Goal: Information Seeking & Learning: Learn about a topic

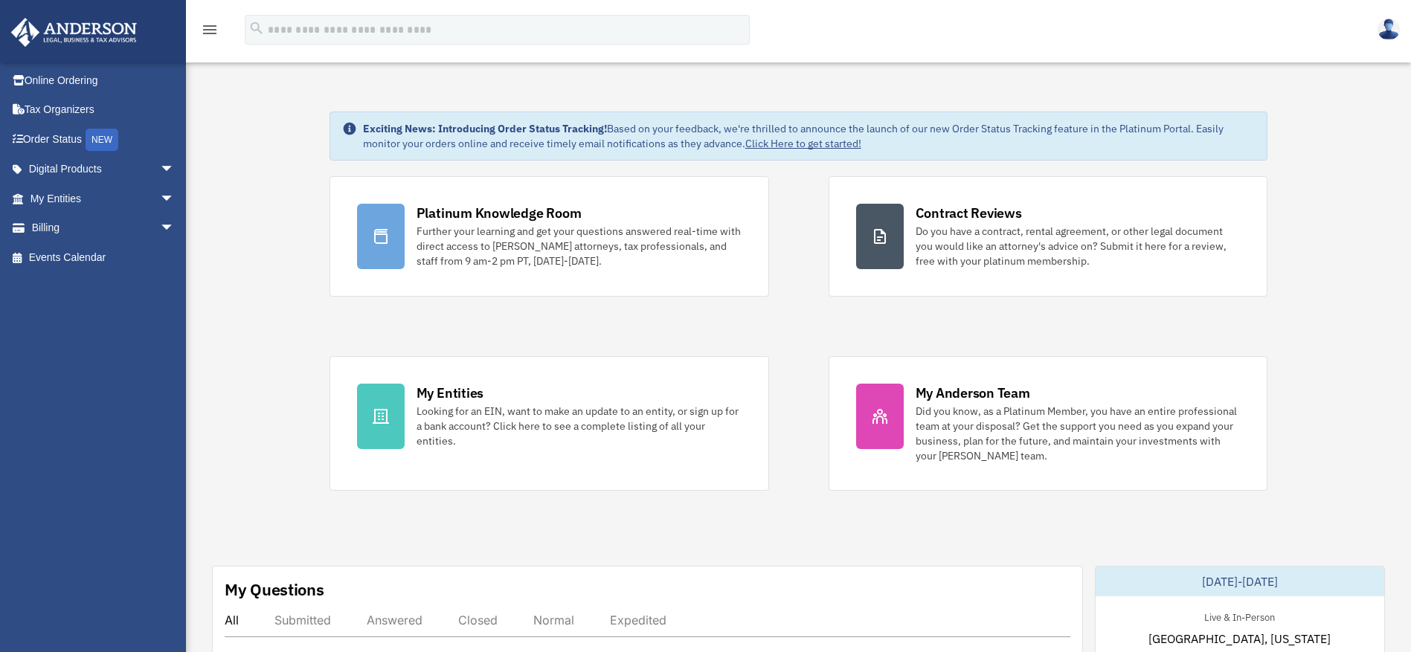
click at [1395, 24] on img at bounding box center [1388, 30] width 22 height 22
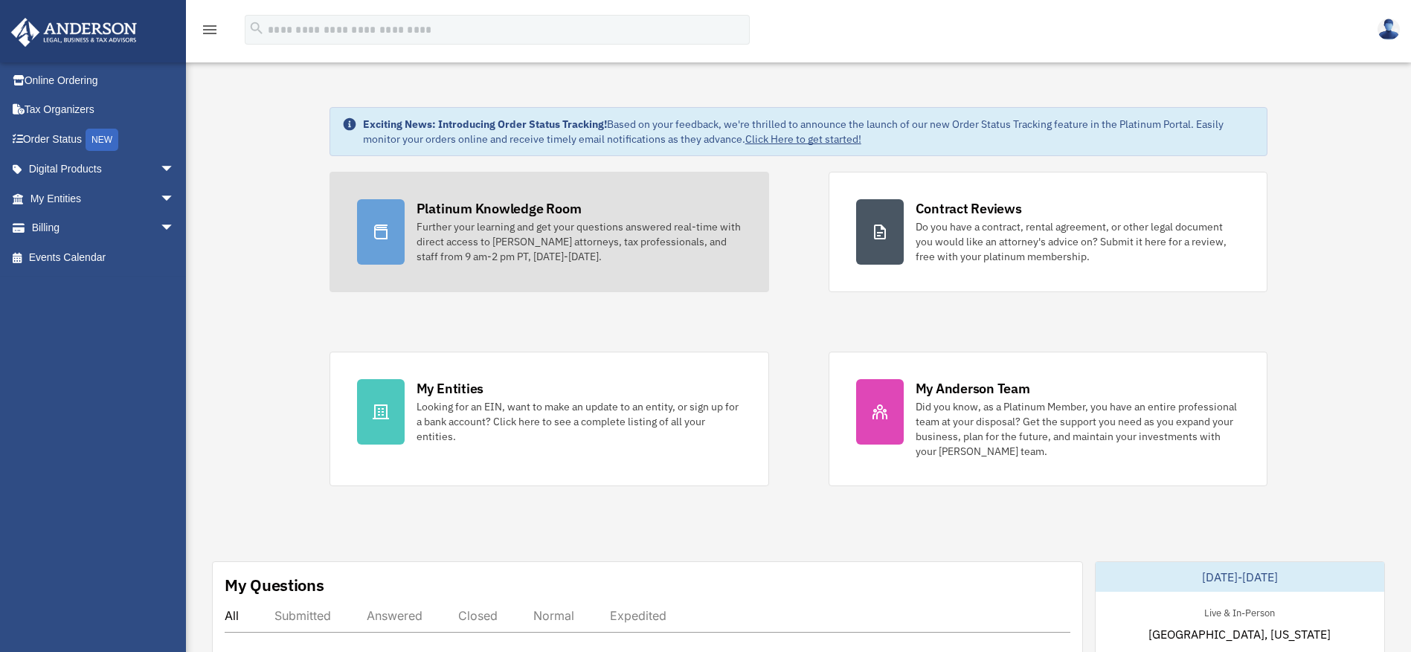
scroll to position [6, 0]
click at [490, 233] on div "Further your learning and get your questions answered real-time with direct acc…" at bounding box center [578, 240] width 325 height 45
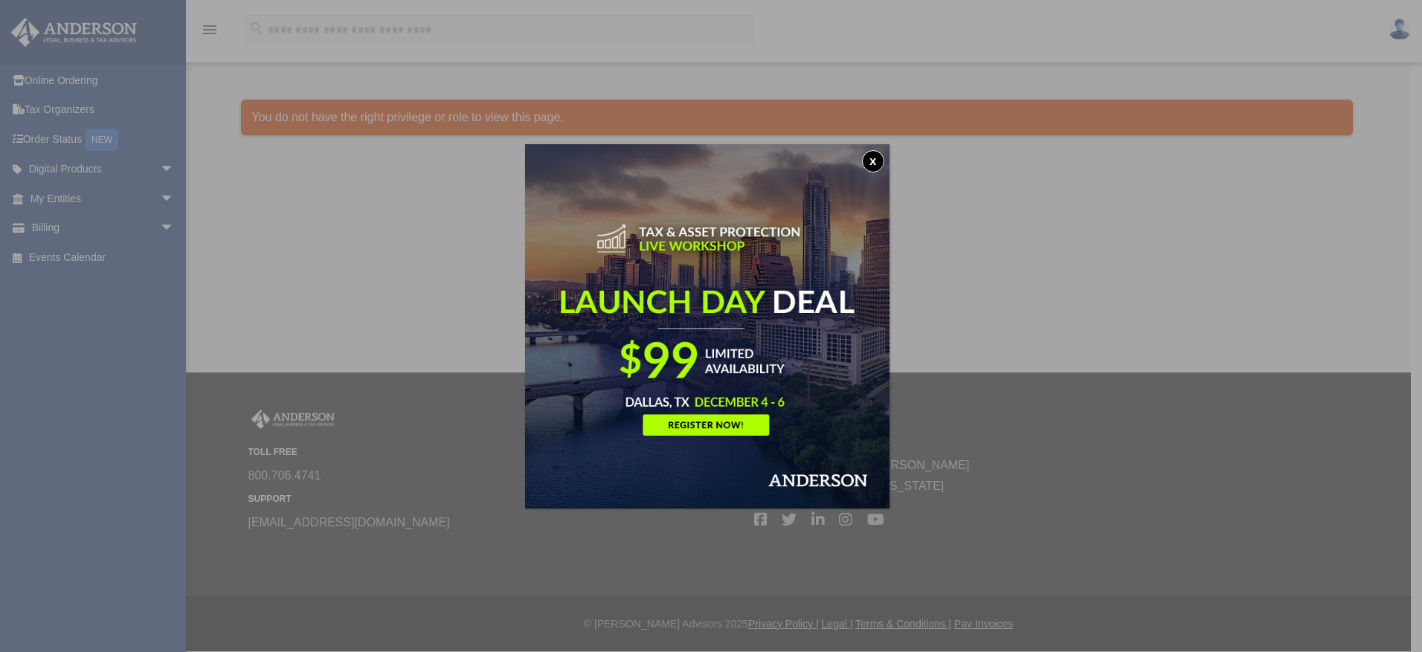
click at [874, 161] on button "x" at bounding box center [873, 161] width 22 height 22
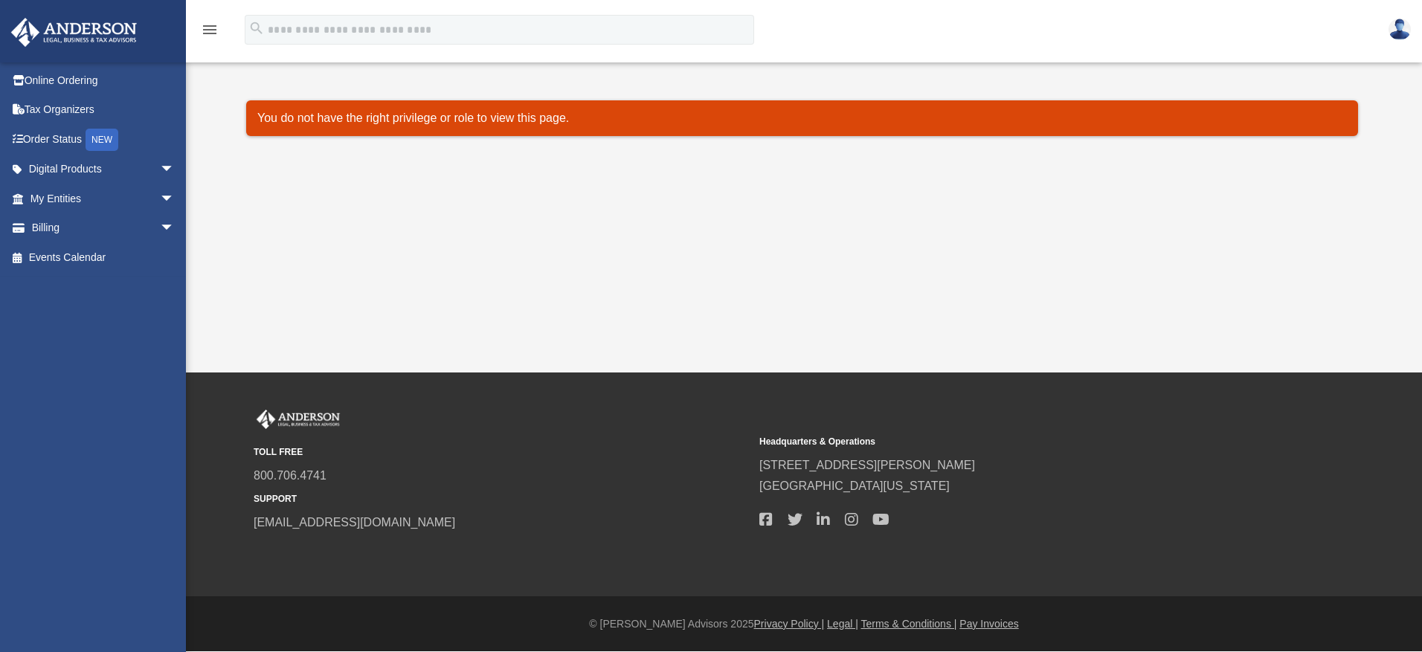
click at [480, 121] on p "You do not have the right privilege or role to view this page." at bounding box center [801, 118] width 1089 height 21
click at [160, 226] on span "arrow_drop_down" at bounding box center [175, 228] width 30 height 30
click at [269, 220] on div "Platinum Knowledge Room sidshroff24@gmail.com Sign Out sidshroff24@gmail.com On…" at bounding box center [711, 186] width 1422 height 373
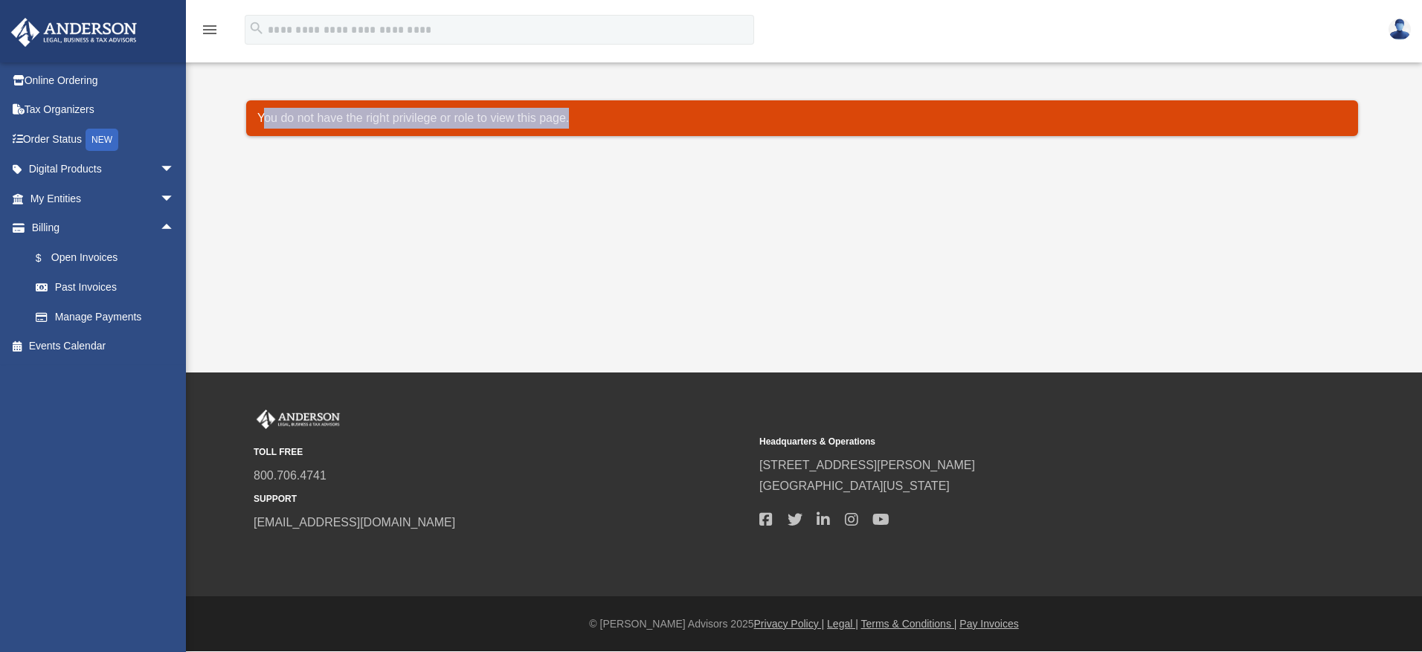
drag, startPoint x: 264, startPoint y: 117, endPoint x: 603, endPoint y: 112, distance: 339.2
click at [603, 112] on p "You do not have the right privilege or role to view this page." at bounding box center [801, 118] width 1089 height 21
click at [602, 112] on p "You do not have the right privilege or role to view this page." at bounding box center [801, 118] width 1089 height 21
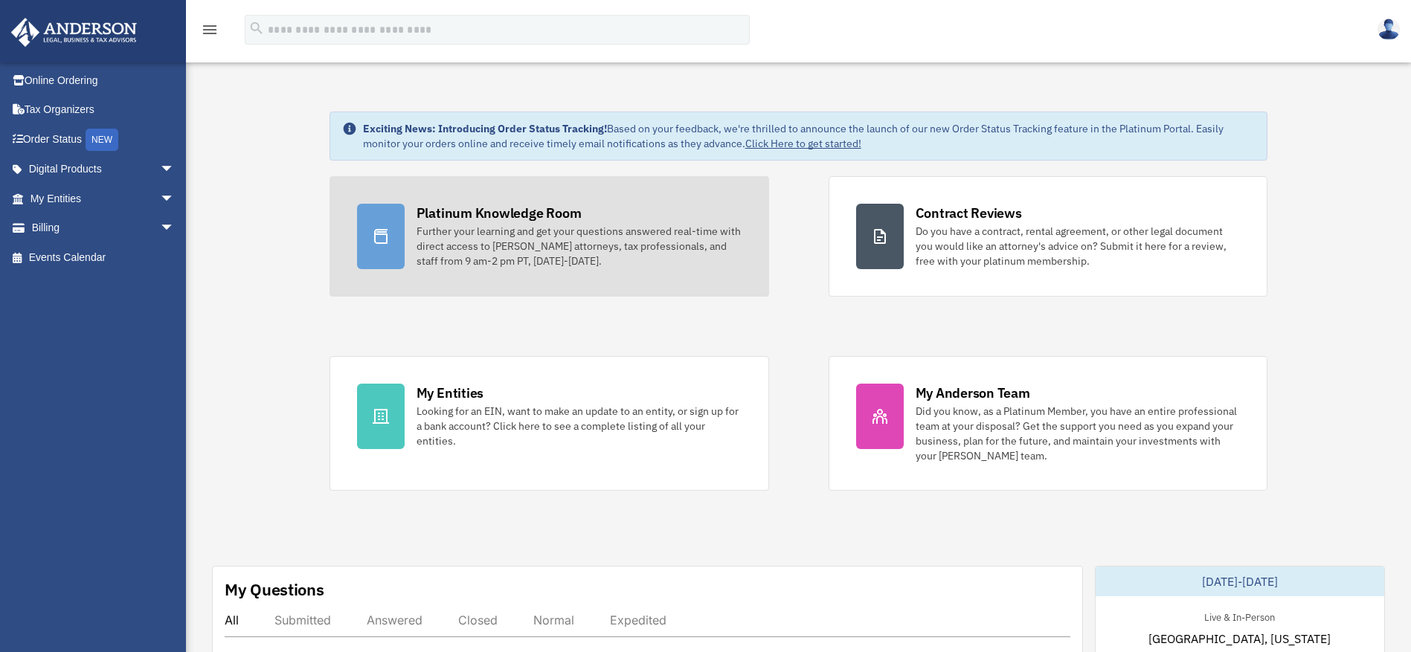
click at [449, 222] on div "Platinum Knowledge Room" at bounding box center [498, 213] width 165 height 19
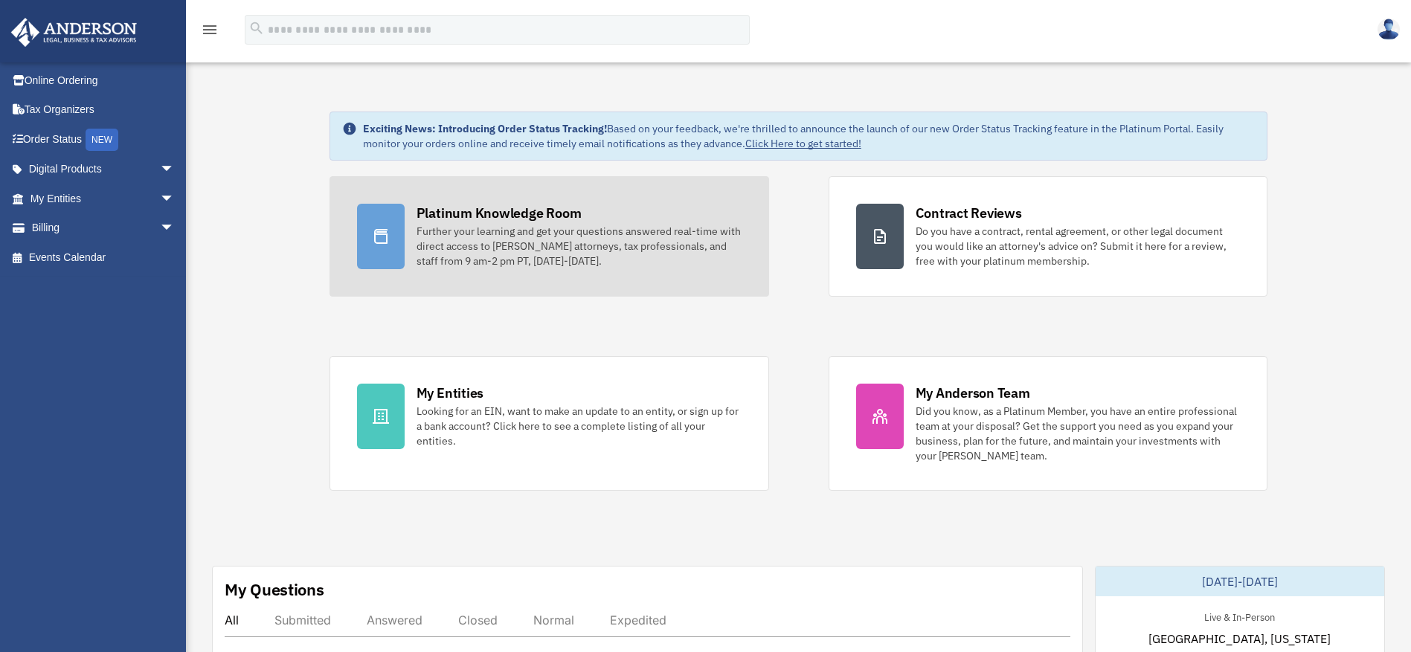
drag, startPoint x: 331, startPoint y: 172, endPoint x: 711, endPoint y: 294, distance: 399.1
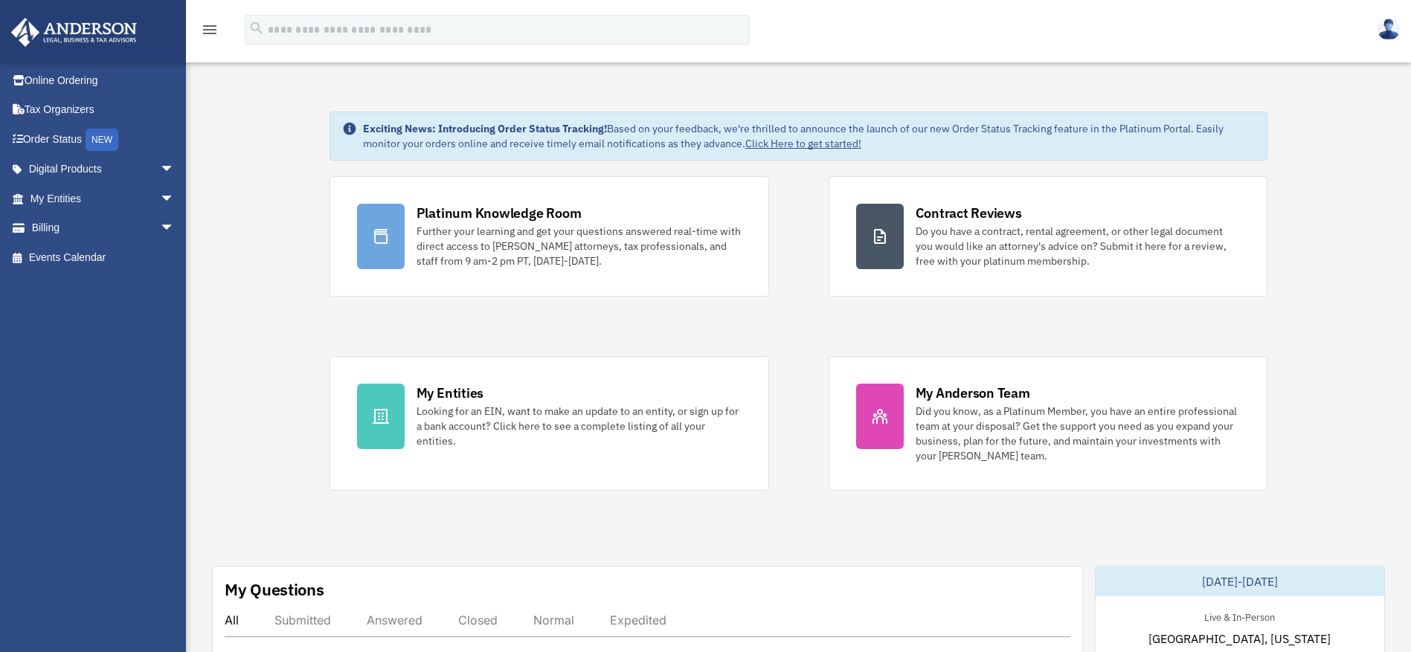
click at [772, 329] on div "Platinum Knowledge Room Further your learning and get your questions answered r…" at bounding box center [798, 333] width 939 height 315
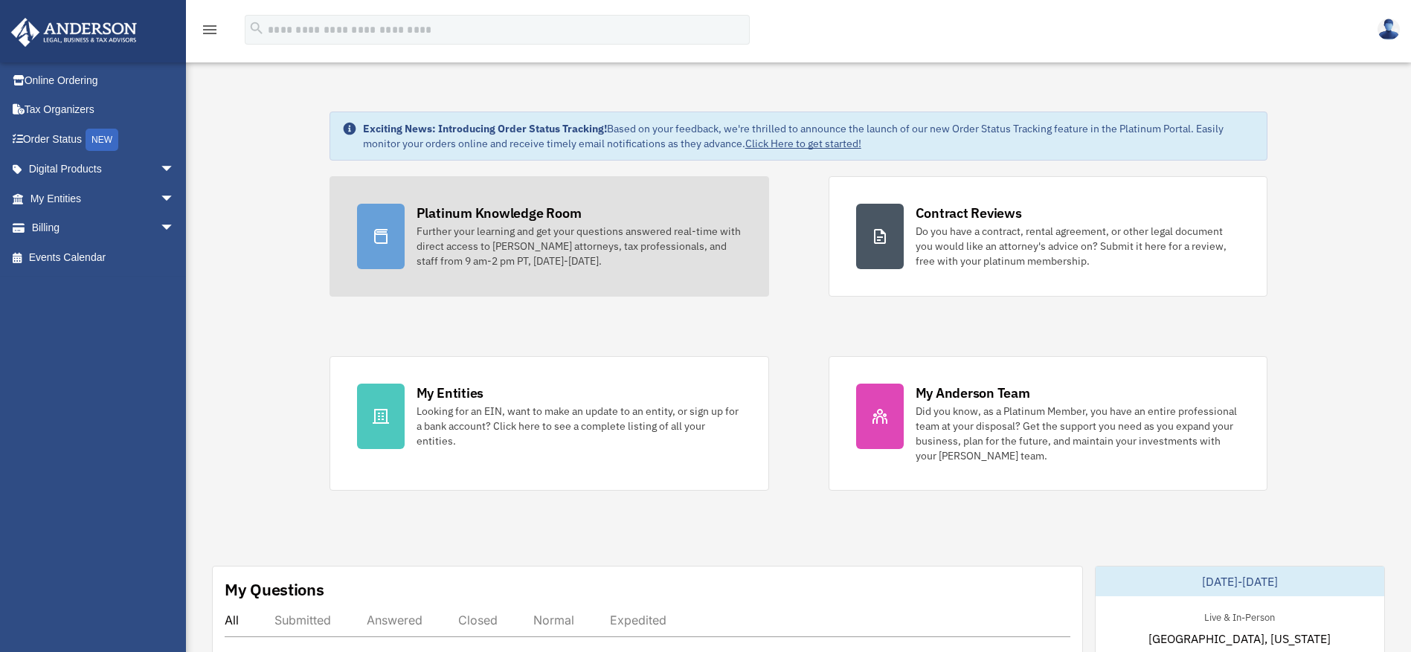
drag, startPoint x: 740, startPoint y: 323, endPoint x: 333, endPoint y: 212, distance: 421.6
click at [334, 212] on div "Platinum Knowledge Room Further your learning and get your questions answered r…" at bounding box center [798, 333] width 939 height 315
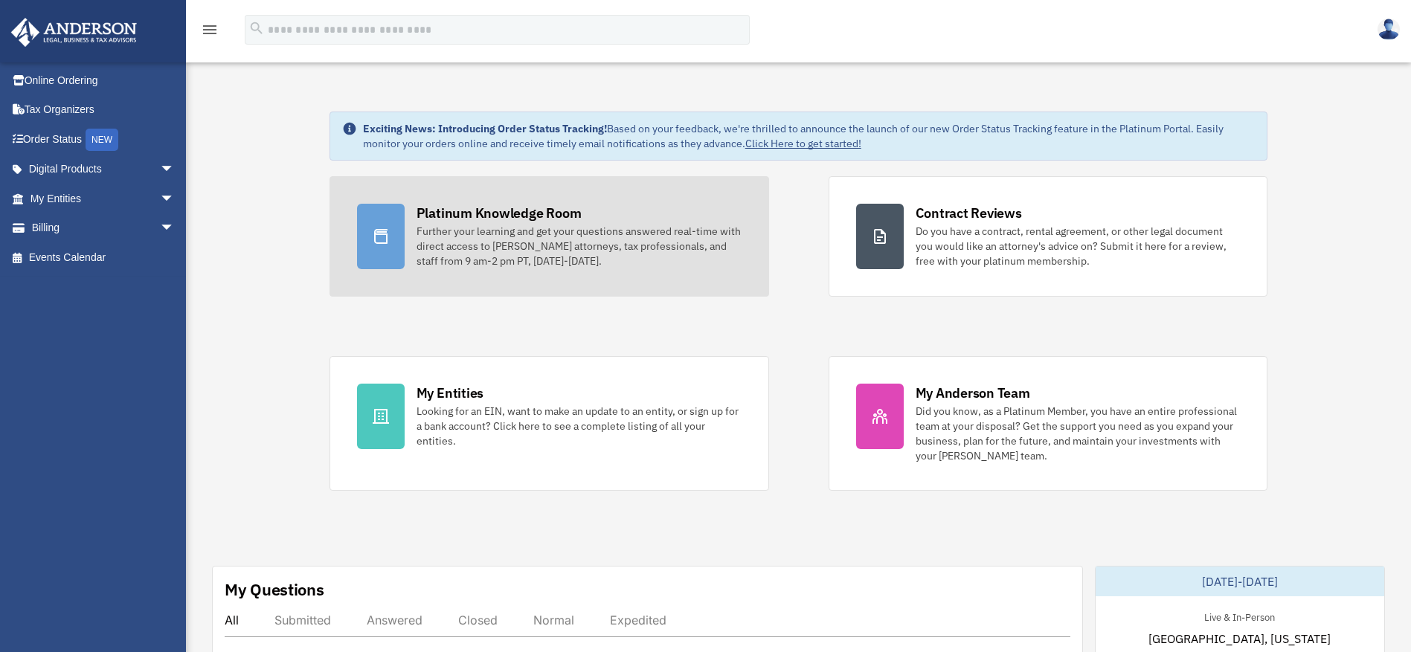
drag, startPoint x: 282, startPoint y: 203, endPoint x: 753, endPoint y: 274, distance: 476.8
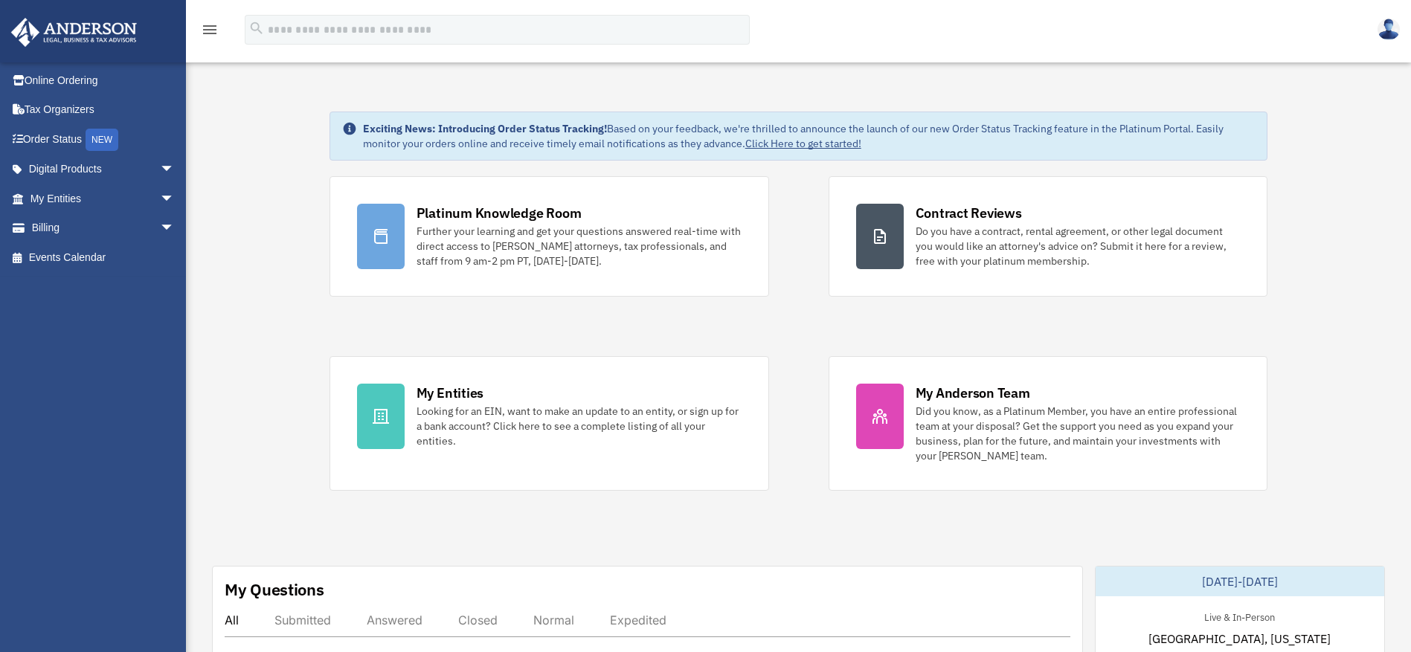
click at [814, 294] on div "Platinum Knowledge Room Further your learning and get your questions answered r…" at bounding box center [798, 333] width 939 height 315
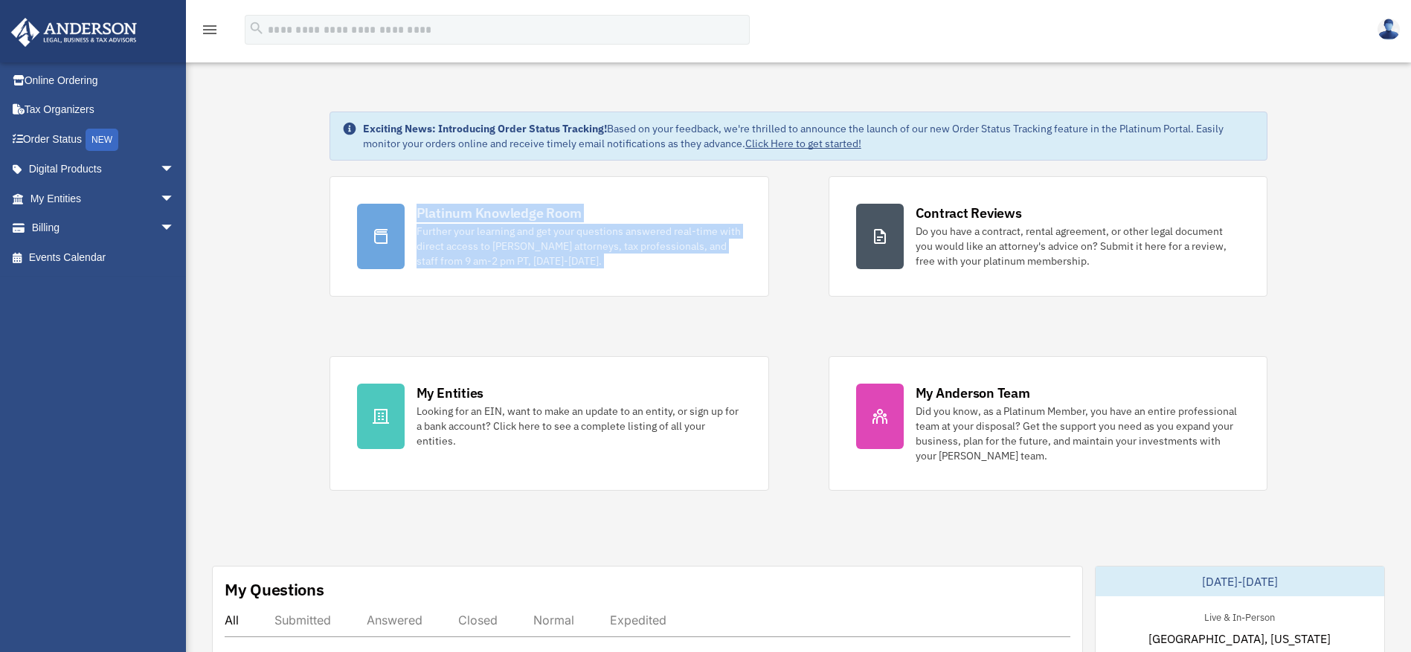
drag, startPoint x: 814, startPoint y: 294, endPoint x: 279, endPoint y: 198, distance: 544.1
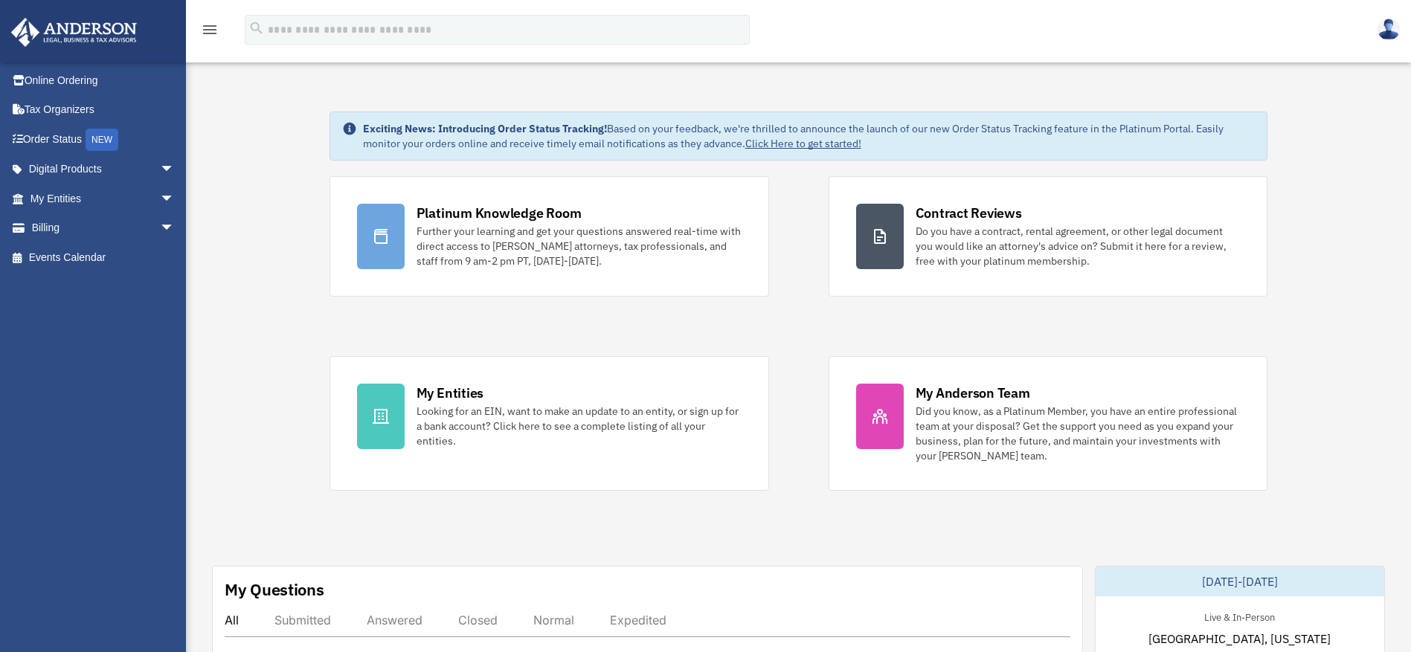
drag, startPoint x: 295, startPoint y: 196, endPoint x: 784, endPoint y: 272, distance: 494.4
click at [819, 276] on div "Platinum Knowledge Room Further your learning and get your questions answered r…" at bounding box center [798, 333] width 939 height 315
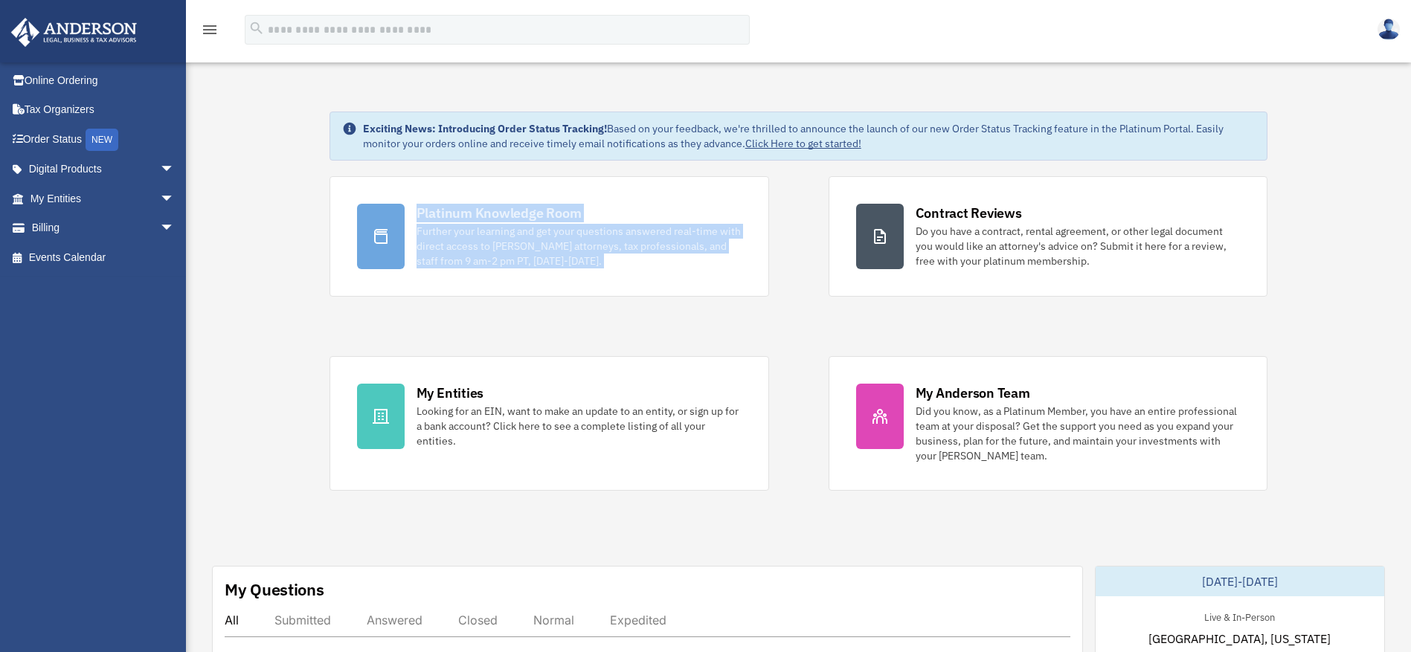
drag, startPoint x: 331, startPoint y: 209, endPoint x: 810, endPoint y: 267, distance: 482.4
click at [811, 268] on div "Platinum Knowledge Room Further your learning and get your questions answered r…" at bounding box center [798, 333] width 939 height 315
drag, startPoint x: 310, startPoint y: 197, endPoint x: 817, endPoint y: 274, distance: 512.3
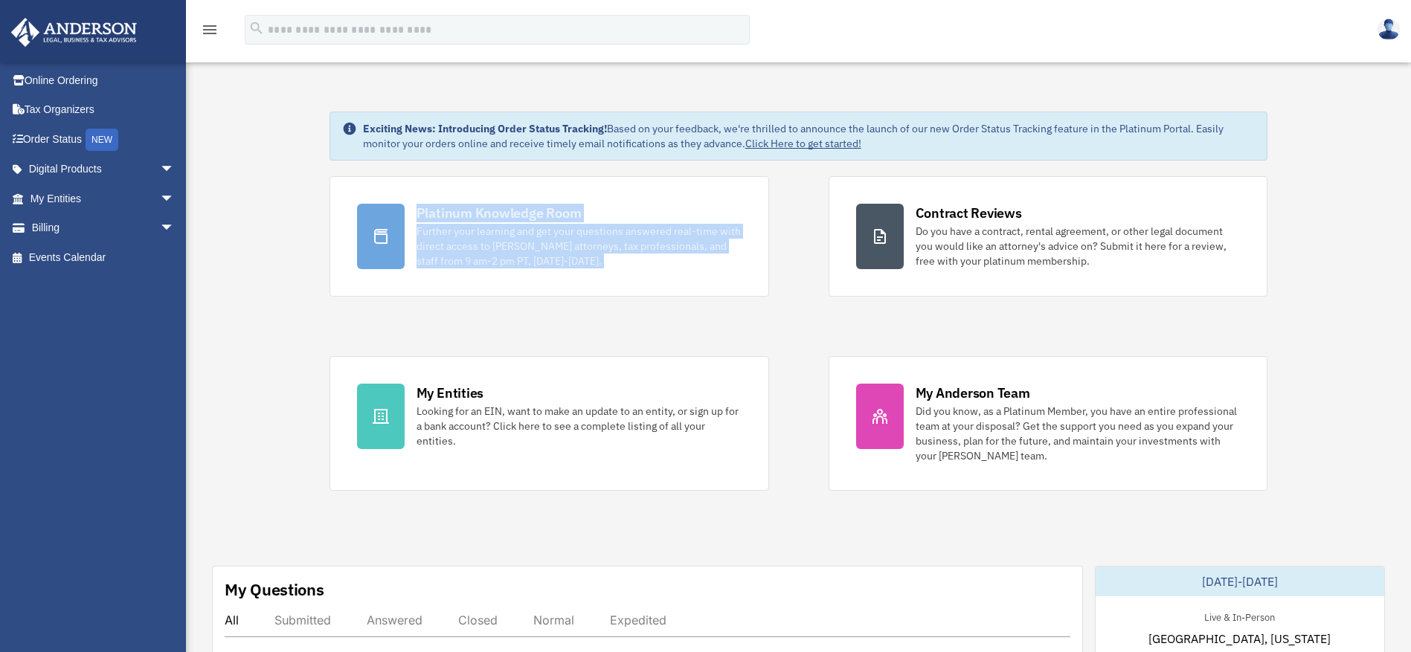
click at [816, 289] on div "Platinum Knowledge Room Further your learning and get your questions answered r…" at bounding box center [798, 333] width 939 height 315
